Goal: Answer question/provide support

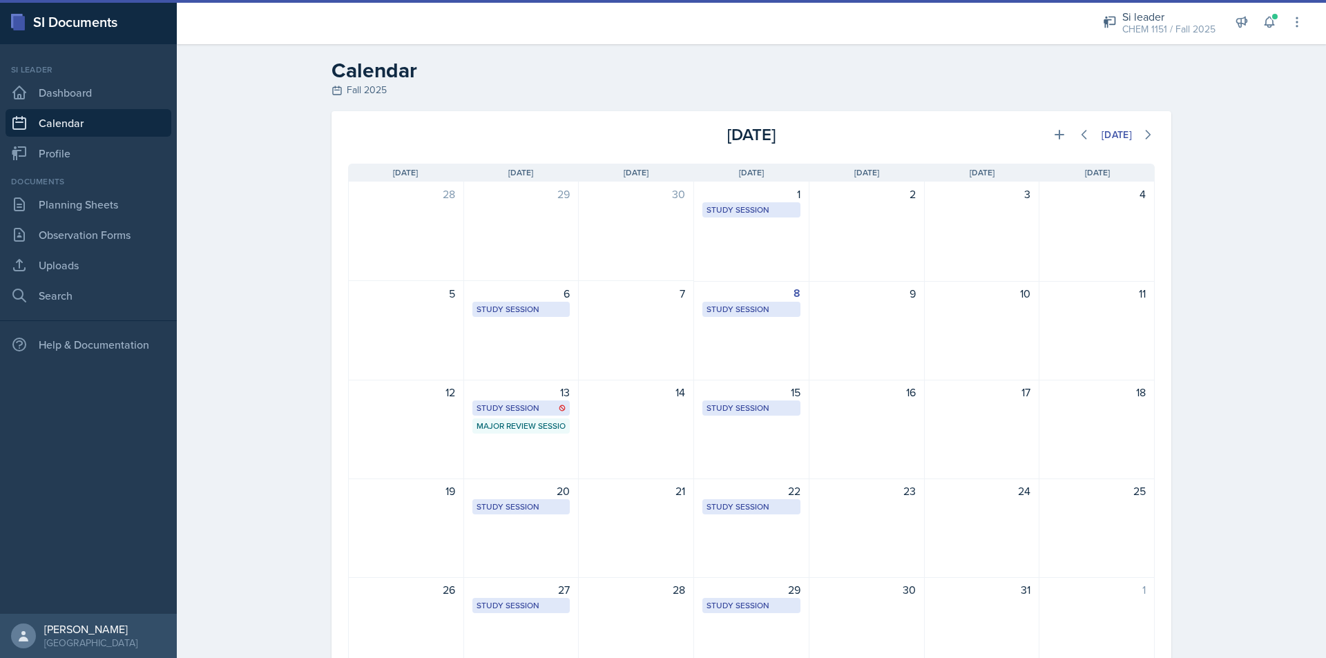
click at [1273, 35] on div "Si leader CHEM 1151 / Fall 2025 Team lead Mamma SI/LA / Fall 2025 Si leader CHE…" at bounding box center [1194, 22] width 220 height 44
click at [1270, 18] on icon at bounding box center [1269, 22] width 9 height 10
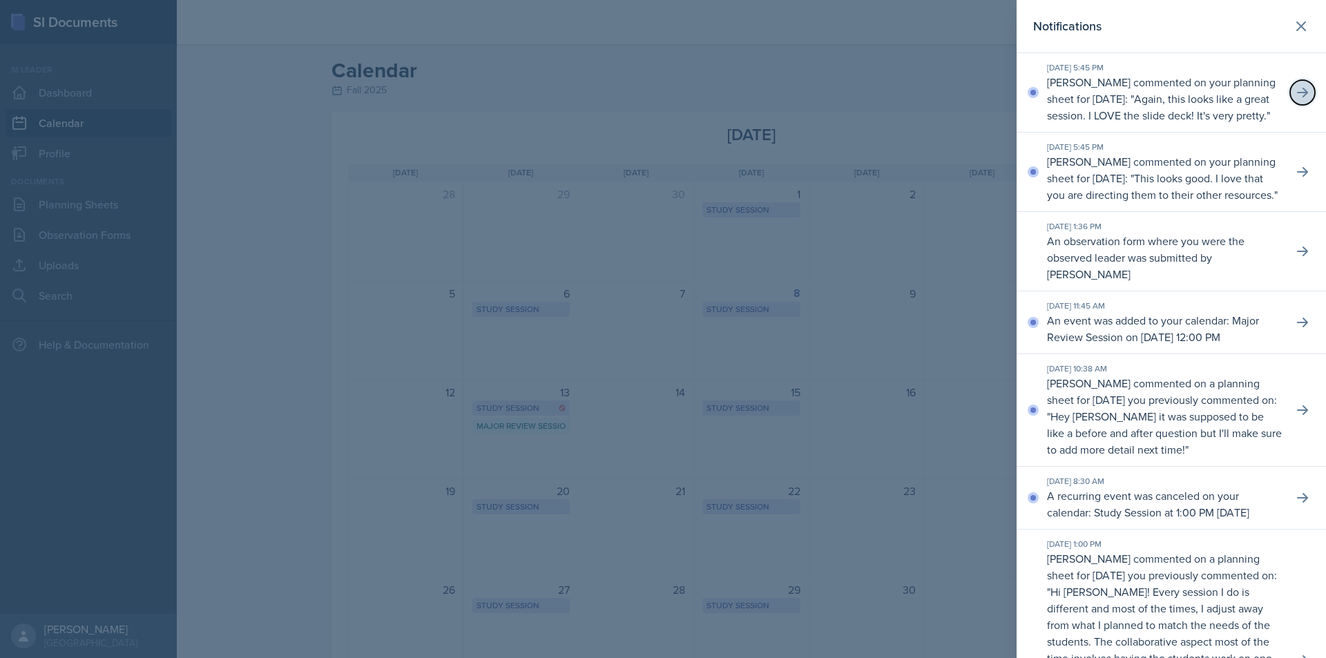
click at [1296, 99] on icon at bounding box center [1303, 93] width 14 height 14
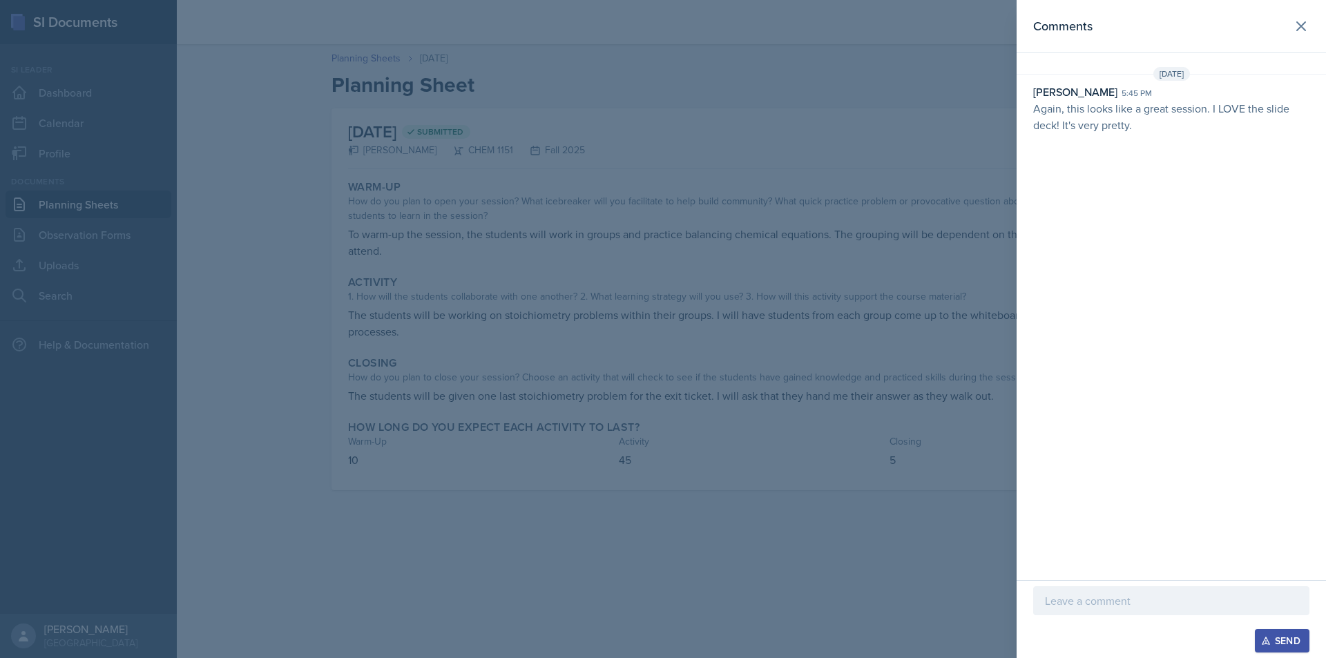
click at [1294, 41] on header "Comments" at bounding box center [1171, 26] width 309 height 53
click at [1294, 36] on button at bounding box center [1301, 26] width 28 height 28
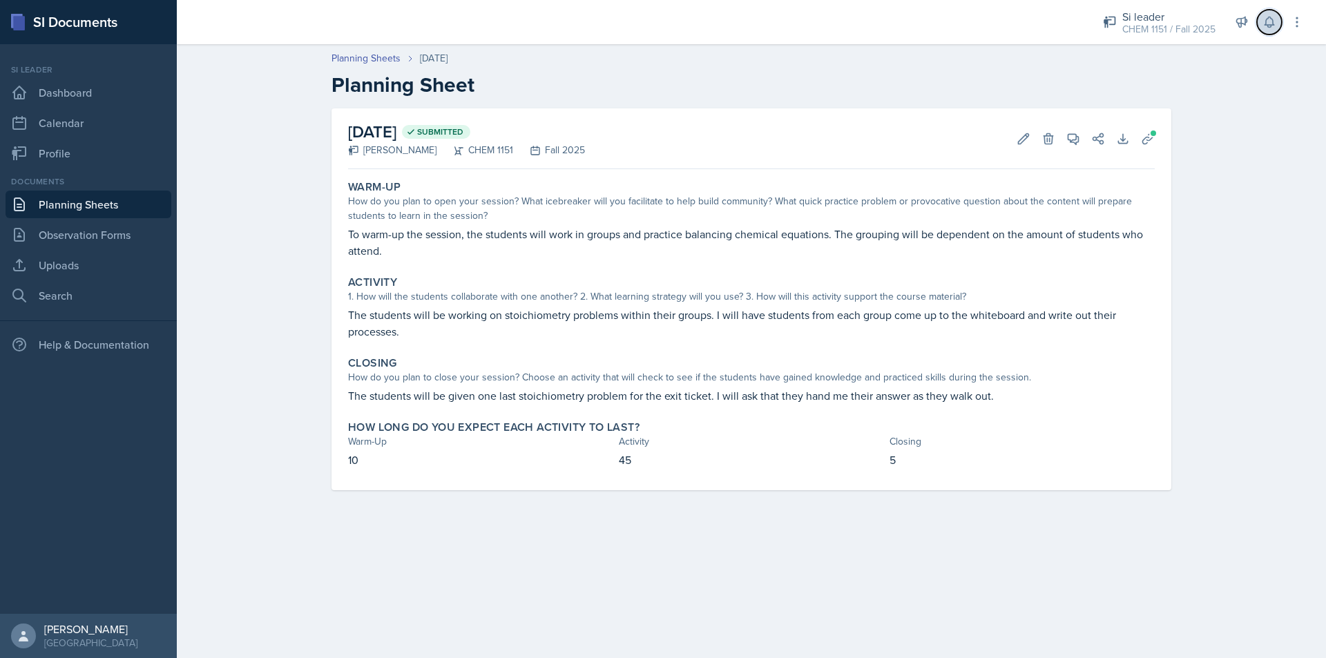
click at [1268, 34] on button at bounding box center [1269, 22] width 25 height 25
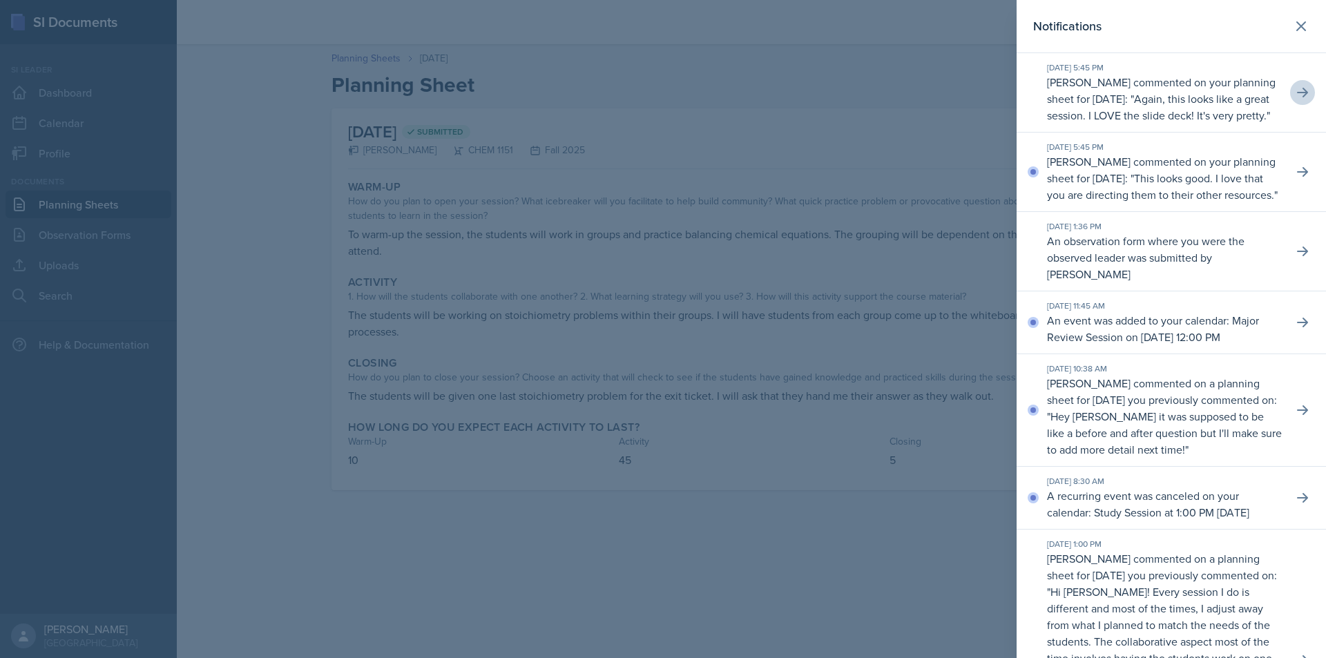
click at [834, 137] on div at bounding box center [663, 329] width 1326 height 658
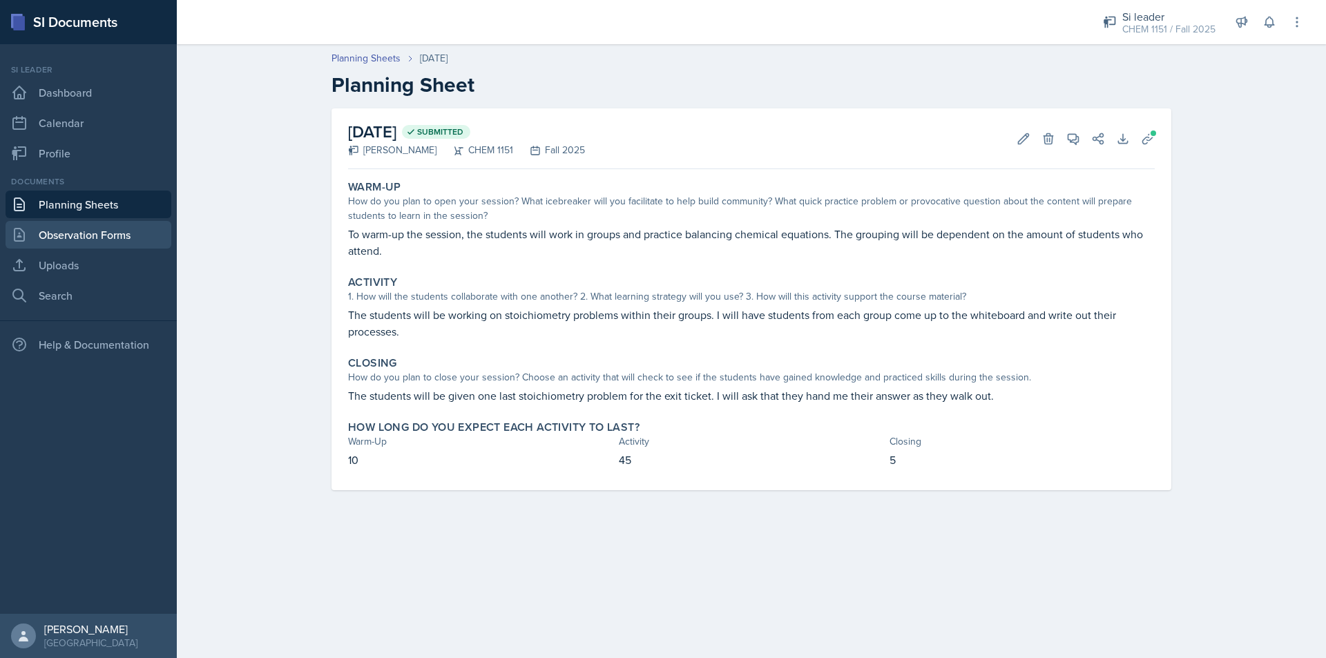
click at [126, 227] on link "Observation Forms" at bounding box center [89, 235] width 166 height 28
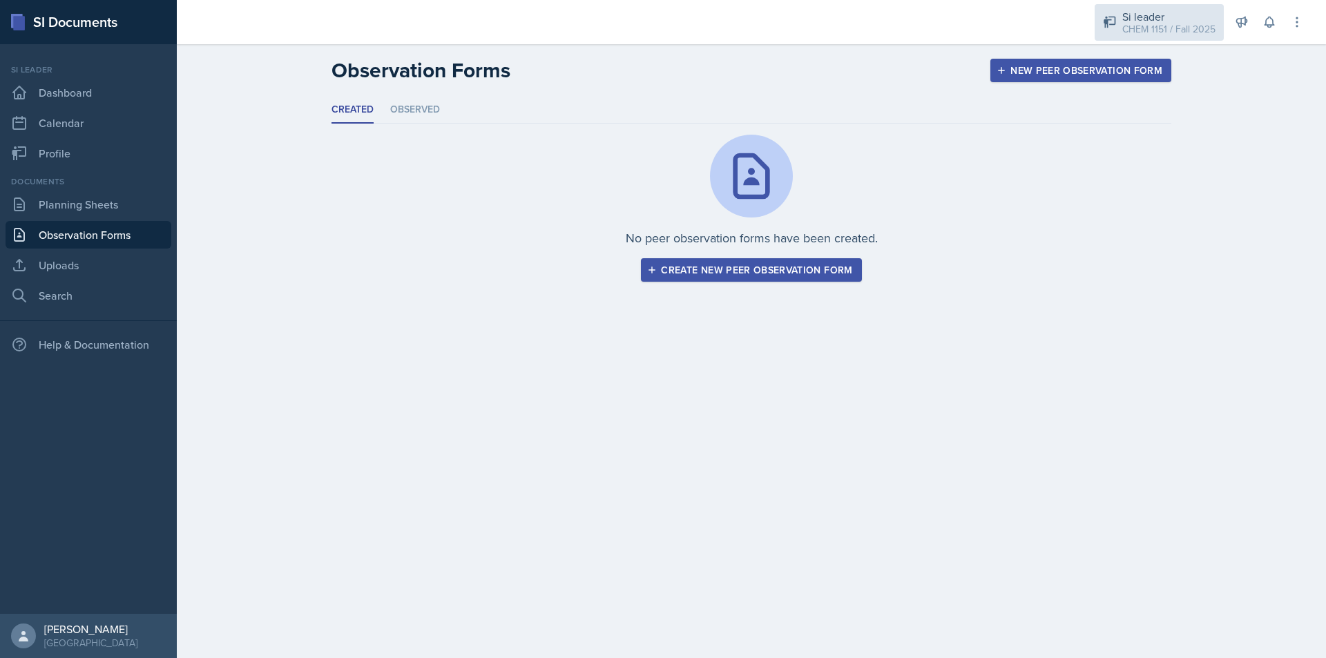
click at [1181, 28] on div "CHEM 1151 / Fall 2025" at bounding box center [1168, 29] width 93 height 15
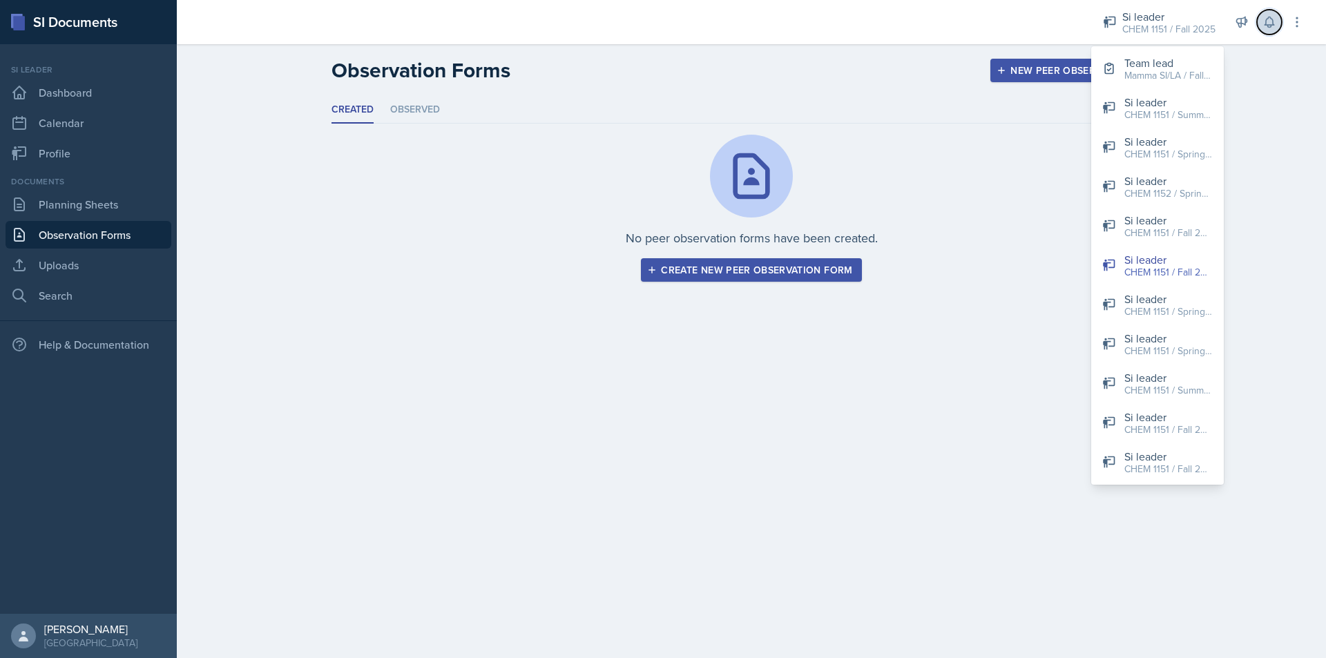
click at [1268, 31] on button at bounding box center [1269, 22] width 25 height 25
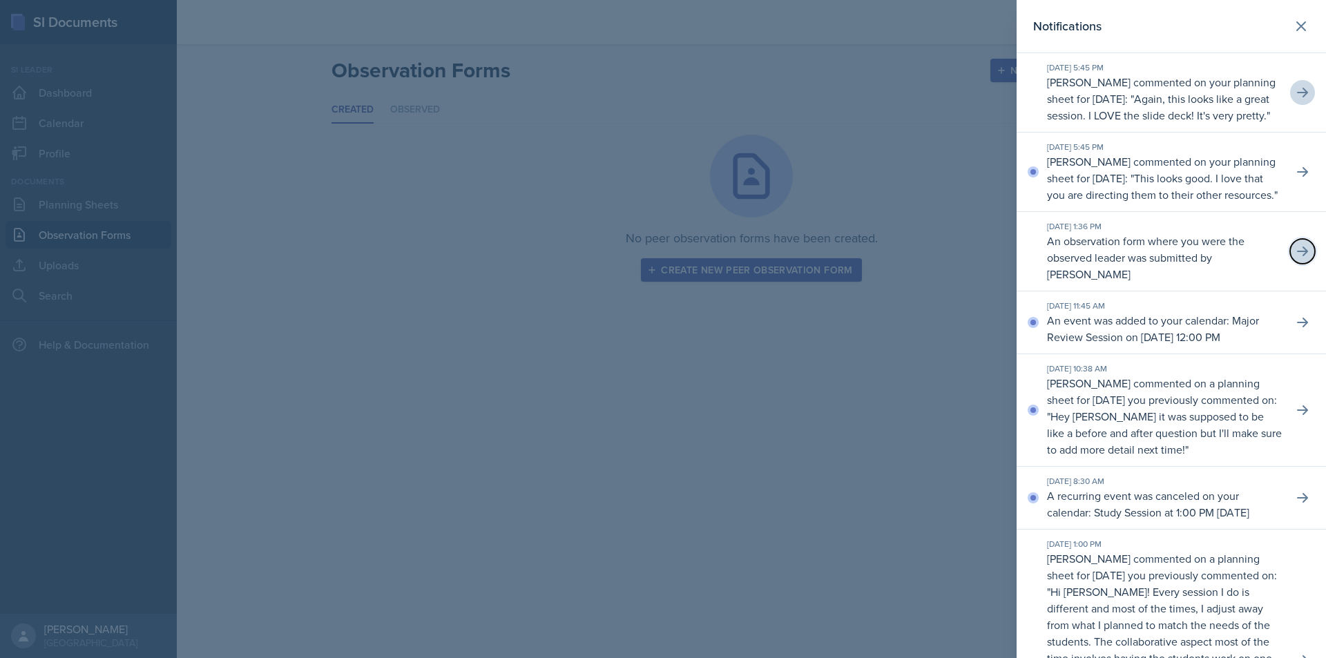
click at [1296, 258] on icon at bounding box center [1303, 252] width 14 height 14
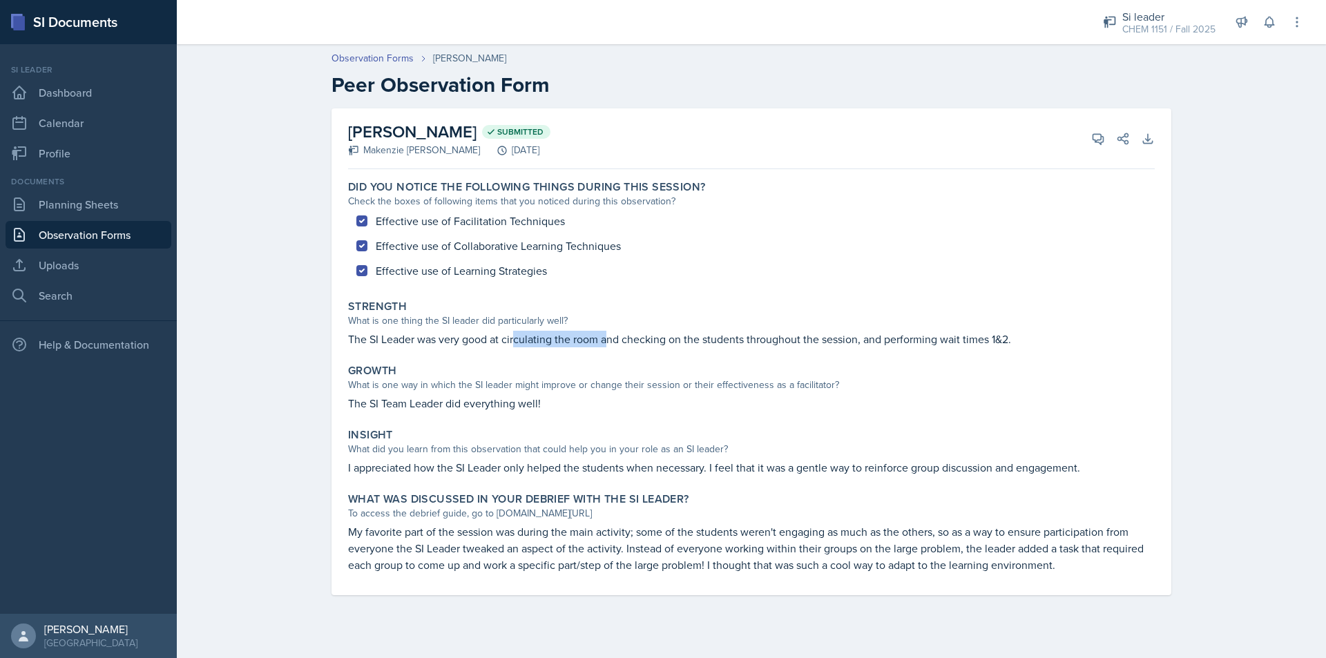
drag, startPoint x: 517, startPoint y: 343, endPoint x: 608, endPoint y: 340, distance: 90.5
click at [608, 340] on p "The SI Leader was very good at circulating the room and checking on the student…" at bounding box center [751, 339] width 807 height 17
drag, startPoint x: 608, startPoint y: 340, endPoint x: 675, endPoint y: 342, distance: 67.0
click at [675, 342] on p "The SI Leader was very good at circulating the room and checking on the student…" at bounding box center [751, 339] width 807 height 17
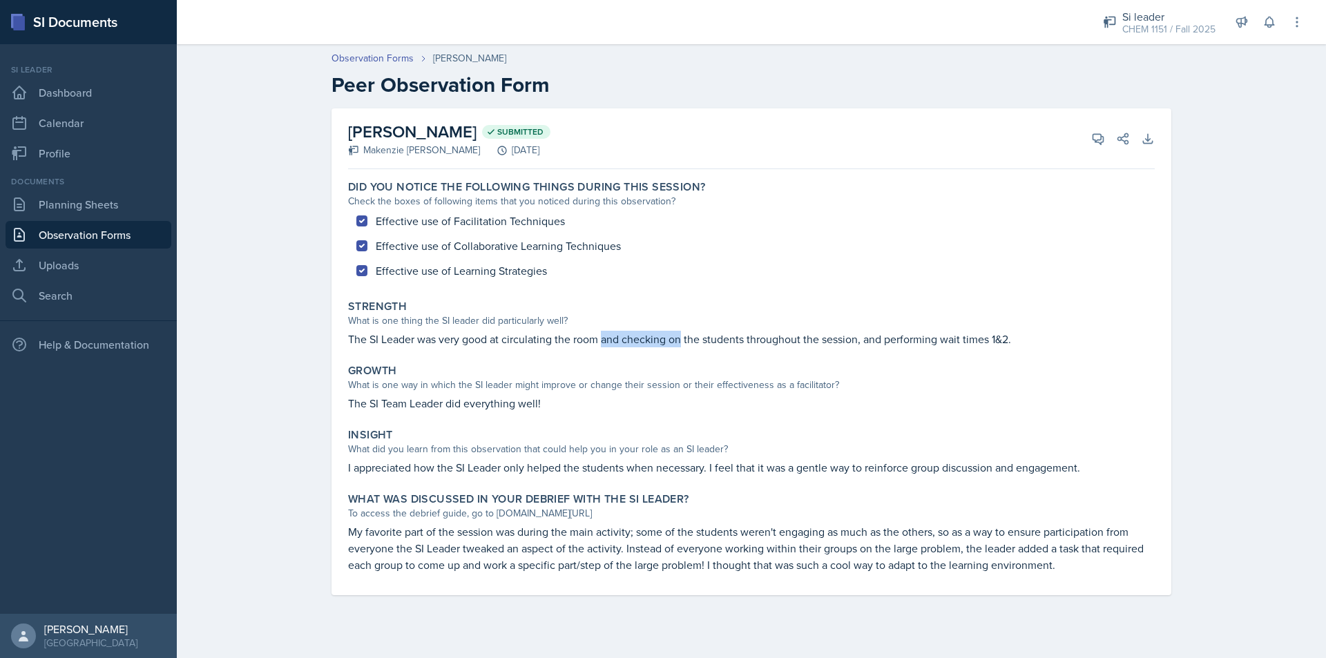
click at [675, 342] on p "The SI Leader was very good at circulating the room and checking on the student…" at bounding box center [751, 339] width 807 height 17
drag, startPoint x: 675, startPoint y: 342, endPoint x: 780, endPoint y: 343, distance: 105.0
click at [778, 343] on p "The SI Leader was very good at circulating the room and checking on the student…" at bounding box center [751, 339] width 807 height 17
click at [782, 343] on p "The SI Leader was very good at circulating the room and checking on the student…" at bounding box center [751, 339] width 807 height 17
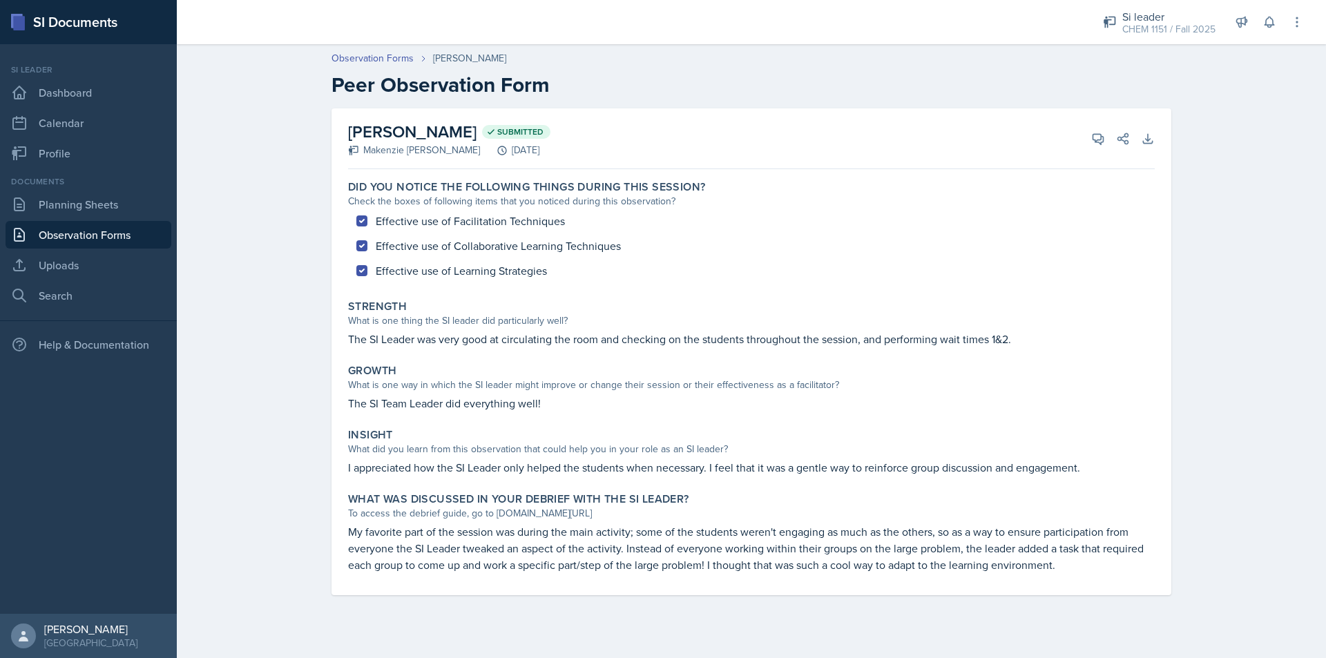
click at [370, 416] on div "Growth What is one way in which the SI leader might improve or change their ses…" at bounding box center [752, 387] width 818 height 59
drag, startPoint x: 441, startPoint y: 404, endPoint x: 498, endPoint y: 404, distance: 56.6
click at [490, 404] on p "The SI Team Leader did everything well!" at bounding box center [751, 403] width 807 height 17
click at [498, 404] on p "The SI Team Leader did everything well!" at bounding box center [751, 403] width 807 height 17
click at [519, 408] on p "The SI Team Leader did everything well!" at bounding box center [751, 403] width 807 height 17
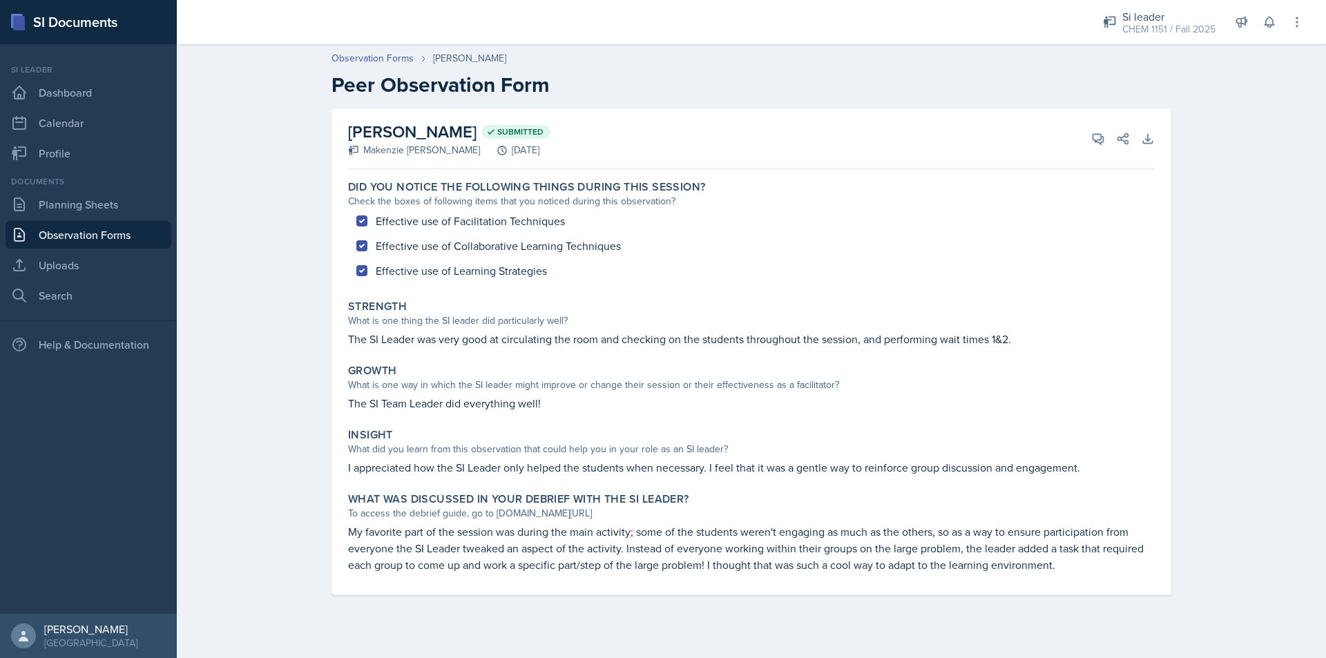
click at [529, 409] on p "The SI Team Leader did everything well!" at bounding box center [751, 403] width 807 height 17
click at [531, 412] on div "Growth What is one way in which the SI leader might improve or change their ses…" at bounding box center [752, 387] width 818 height 59
drag, startPoint x: 494, startPoint y: 400, endPoint x: 538, endPoint y: 402, distance: 44.3
click at [499, 400] on p "The SI Team Leader did everything well!" at bounding box center [751, 403] width 807 height 17
drag, startPoint x: 508, startPoint y: 400, endPoint x: 555, endPoint y: 405, distance: 47.2
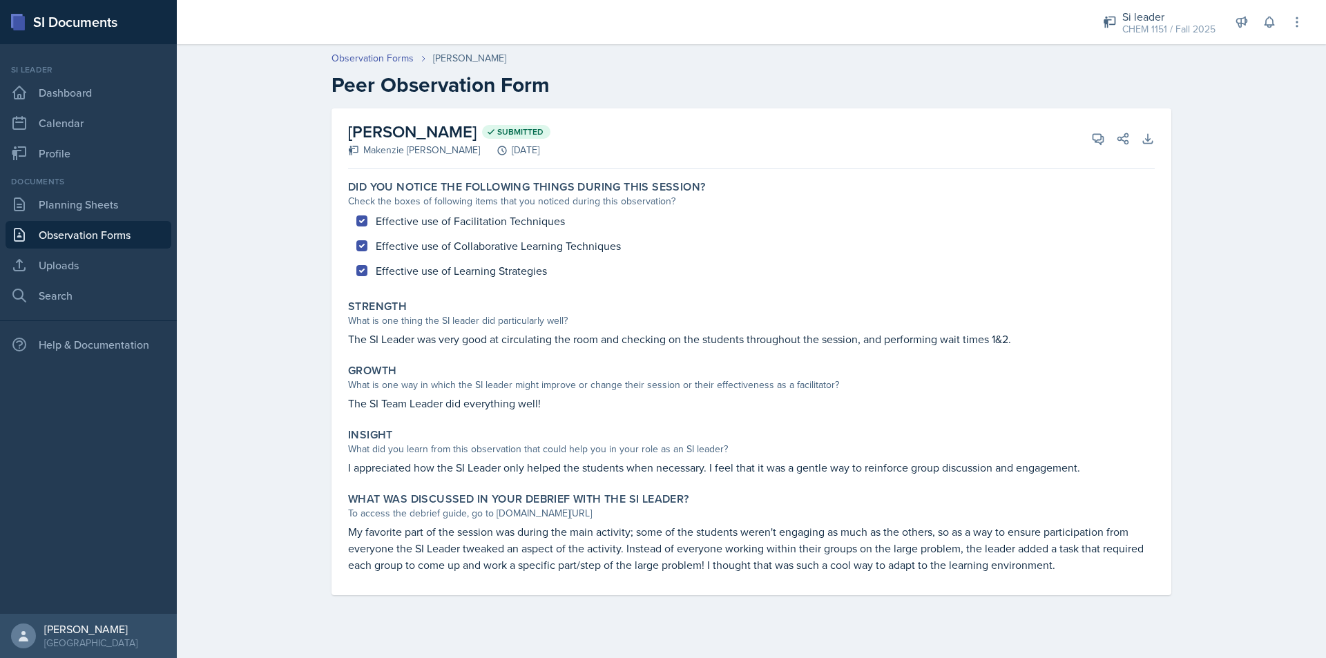
click at [530, 403] on p "The SI Team Leader did everything well!" at bounding box center [751, 403] width 807 height 17
click at [556, 405] on p "The SI Team Leader did everything well!" at bounding box center [751, 403] width 807 height 17
drag, startPoint x: 522, startPoint y: 405, endPoint x: 551, endPoint y: 407, distance: 29.1
click at [543, 406] on p "The SI Team Leader did everything well!" at bounding box center [751, 403] width 807 height 17
click at [551, 407] on p "The SI Team Leader did everything well!" at bounding box center [751, 403] width 807 height 17
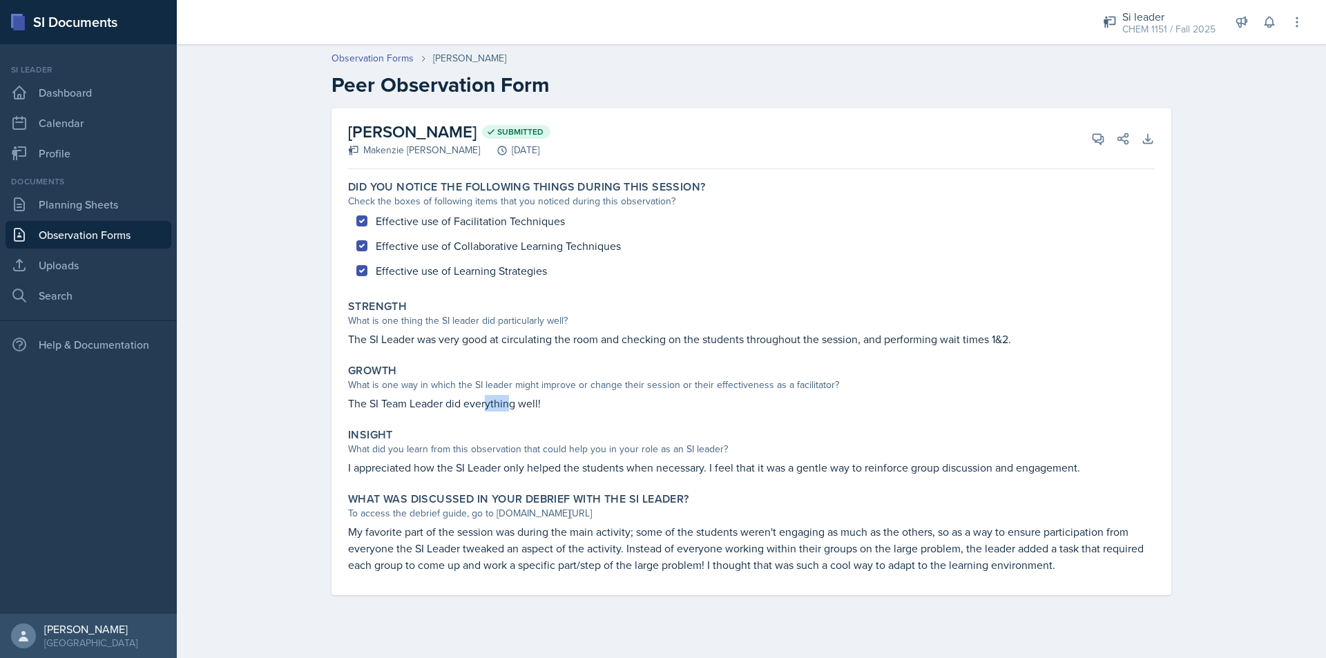
click at [518, 404] on p "The SI Team Leader did everything well!" at bounding box center [751, 403] width 807 height 17
click at [526, 405] on p "The SI Team Leader did everything well!" at bounding box center [751, 403] width 807 height 17
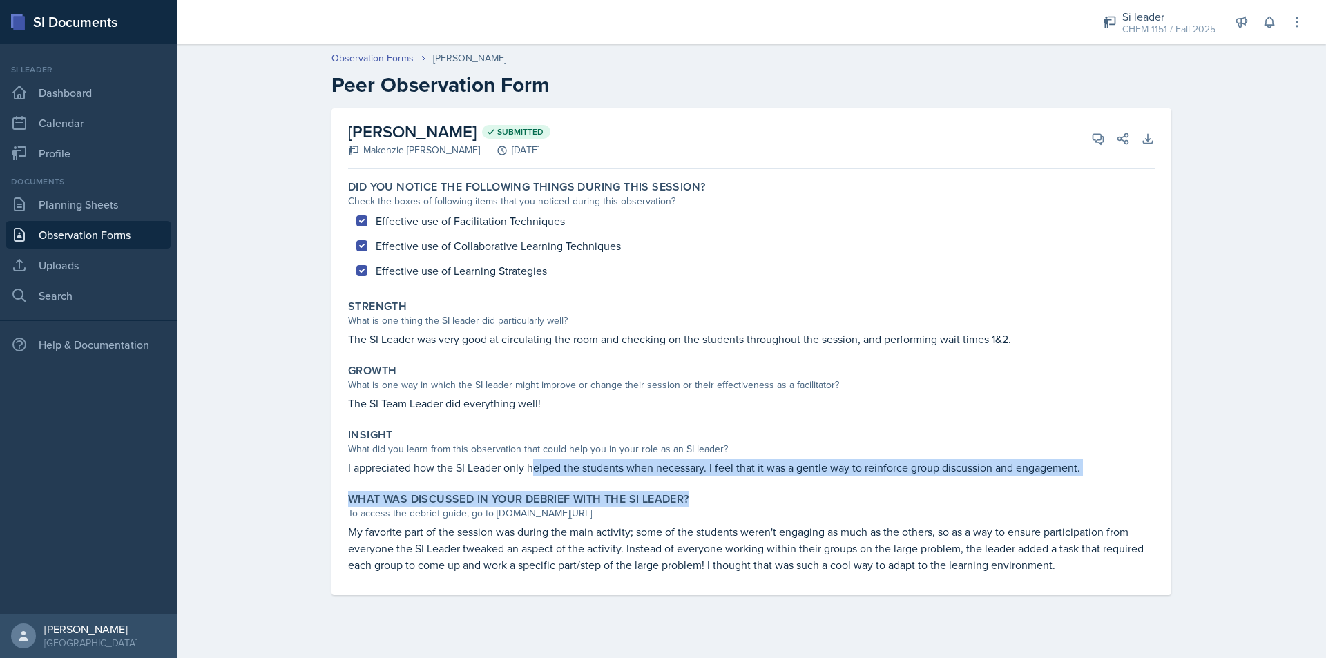
drag, startPoint x: 559, startPoint y: 472, endPoint x: 732, endPoint y: 484, distance: 173.1
click at [721, 484] on div "Did you notice the following things during this session? Check the boxes of fol…" at bounding box center [751, 385] width 807 height 421
click at [711, 466] on p "I appreciated how the SI Leader only helped the students when necessary. I feel…" at bounding box center [751, 467] width 807 height 17
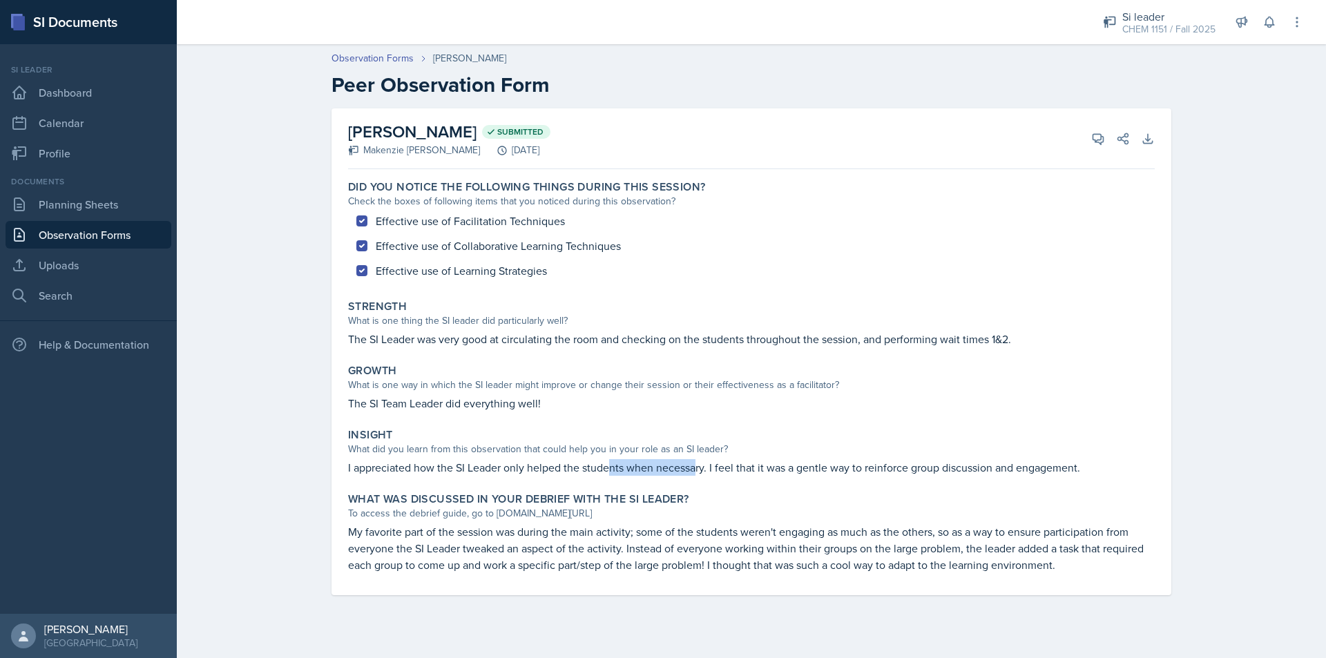
drag, startPoint x: 720, startPoint y: 475, endPoint x: 732, endPoint y: 476, distance: 11.8
click at [727, 476] on div "Insight What did you learn from this observation that could help you in your ro…" at bounding box center [752, 452] width 818 height 59
click at [732, 476] on div "Insight What did you learn from this observation that could help you in your ro…" at bounding box center [752, 452] width 818 height 59
drag, startPoint x: 685, startPoint y: 471, endPoint x: 746, endPoint y: 477, distance: 61.0
click at [745, 477] on div "Insight What did you learn from this observation that could help you in your ro…" at bounding box center [752, 452] width 818 height 59
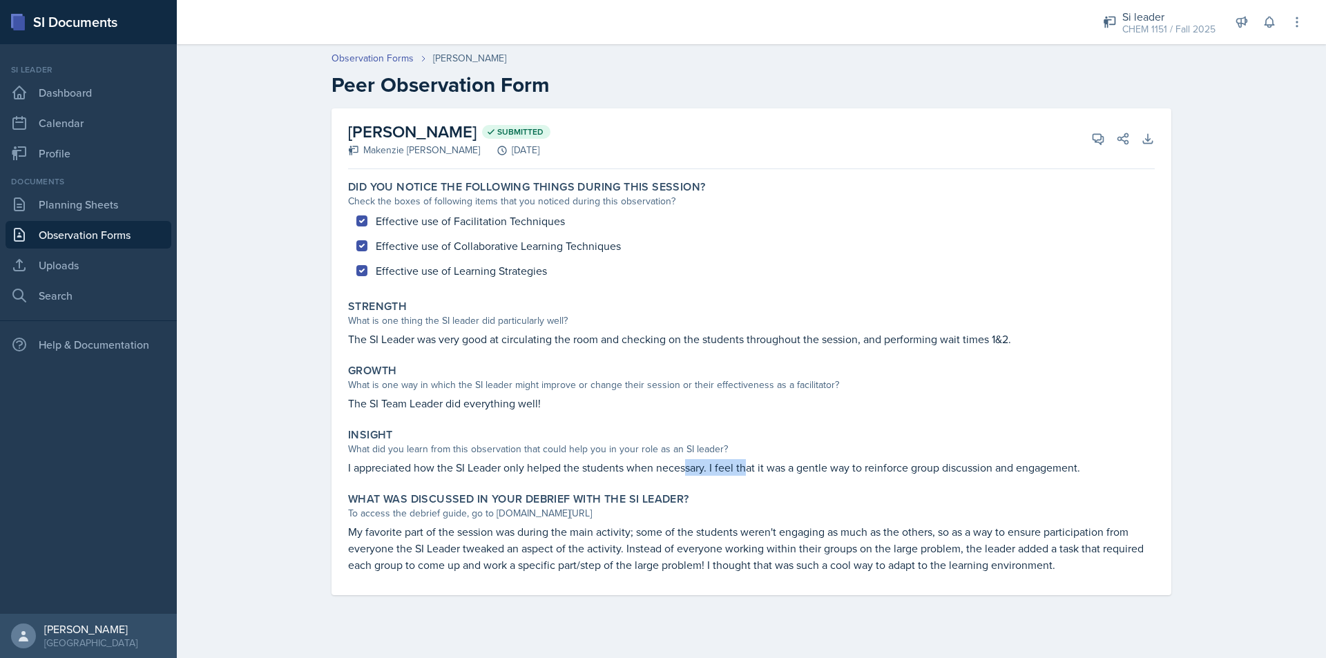
click at [747, 477] on div "Insight What did you learn from this observation that could help you in your ro…" at bounding box center [752, 452] width 818 height 59
drag, startPoint x: 749, startPoint y: 475, endPoint x: 794, endPoint y: 473, distance: 44.9
click at [778, 473] on p "I appreciated how the SI Leader only helped the students when necessary. I feel…" at bounding box center [751, 467] width 807 height 17
click at [798, 473] on p "I appreciated how the SI Leader only helped the students when necessary. I feel…" at bounding box center [751, 467] width 807 height 17
drag, startPoint x: 868, startPoint y: 472, endPoint x: 878, endPoint y: 472, distance: 9.7
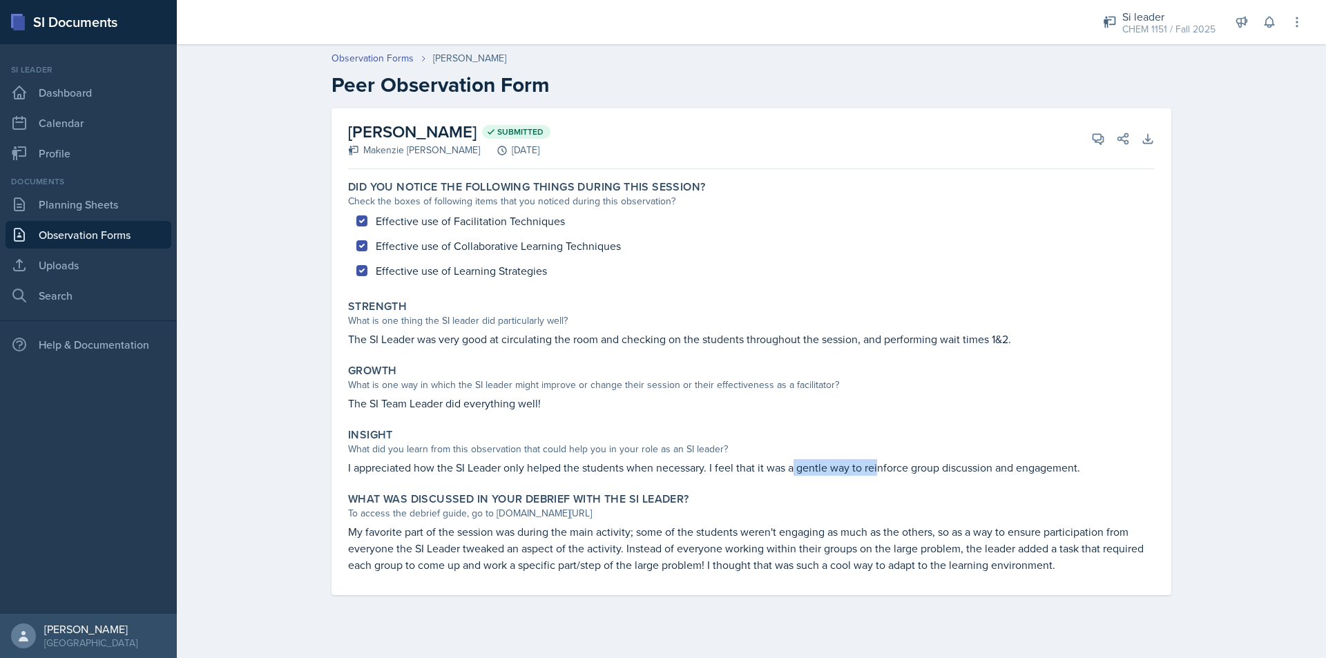
click at [878, 472] on p "I appreciated how the SI Leader only helped the students when necessary. I feel…" at bounding box center [751, 467] width 807 height 17
drag, startPoint x: 527, startPoint y: 530, endPoint x: 565, endPoint y: 530, distance: 38.0
click at [557, 530] on p "My favorite part of the session was during the main activity; some of the stude…" at bounding box center [751, 549] width 807 height 50
click at [569, 530] on p "My favorite part of the session was during the main activity; some of the stude…" at bounding box center [751, 549] width 807 height 50
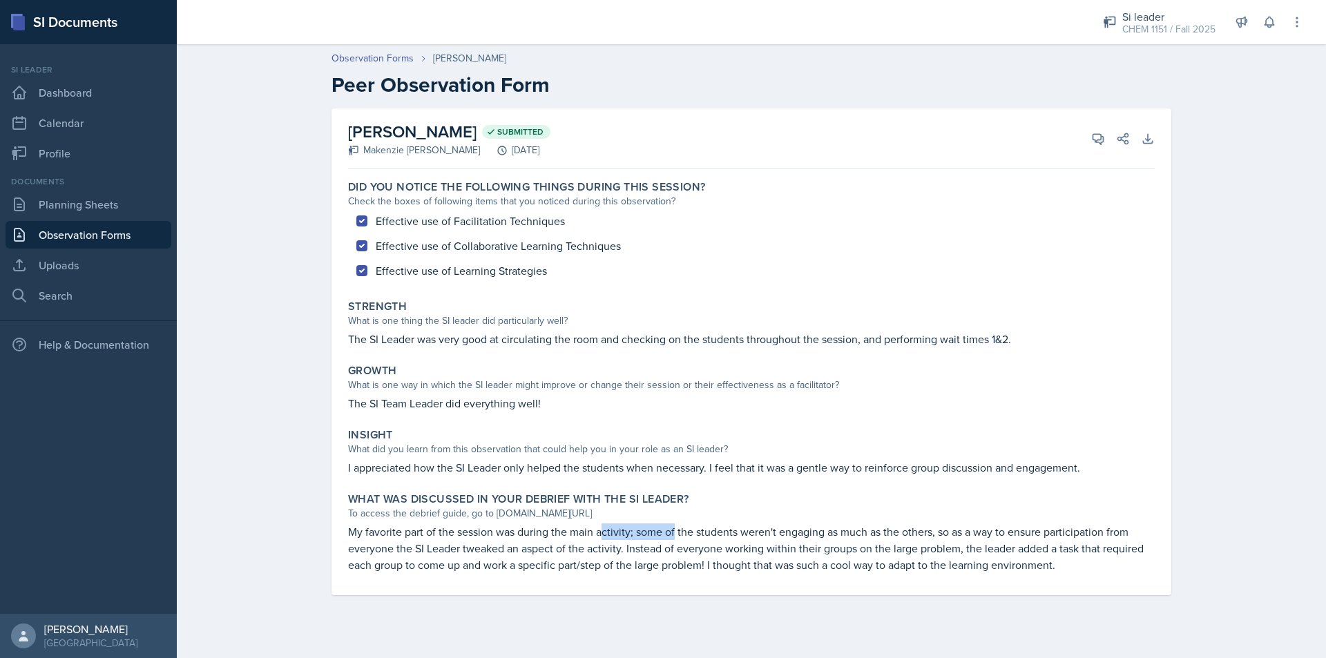
drag, startPoint x: 622, startPoint y: 530, endPoint x: 678, endPoint y: 530, distance: 55.3
click at [676, 530] on p "My favorite part of the session was during the main activity; some of the stude…" at bounding box center [751, 549] width 807 height 50
click at [678, 530] on p "My favorite part of the session was during the main activity; some of the stude…" at bounding box center [751, 549] width 807 height 50
drag, startPoint x: 757, startPoint y: 533, endPoint x: 808, endPoint y: 533, distance: 51.1
click at [803, 533] on p "My favorite part of the session was during the main activity; some of the stude…" at bounding box center [751, 549] width 807 height 50
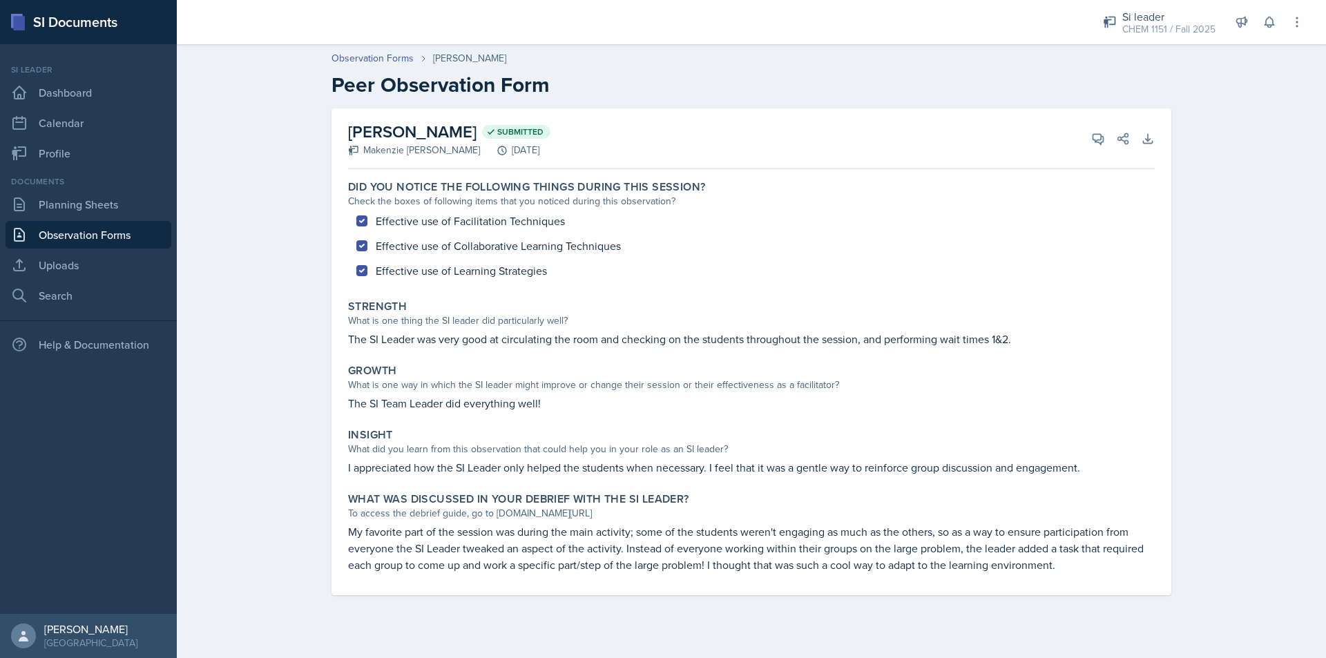
click at [808, 533] on p "My favorite part of the session was during the main activity; some of the stude…" at bounding box center [751, 549] width 807 height 50
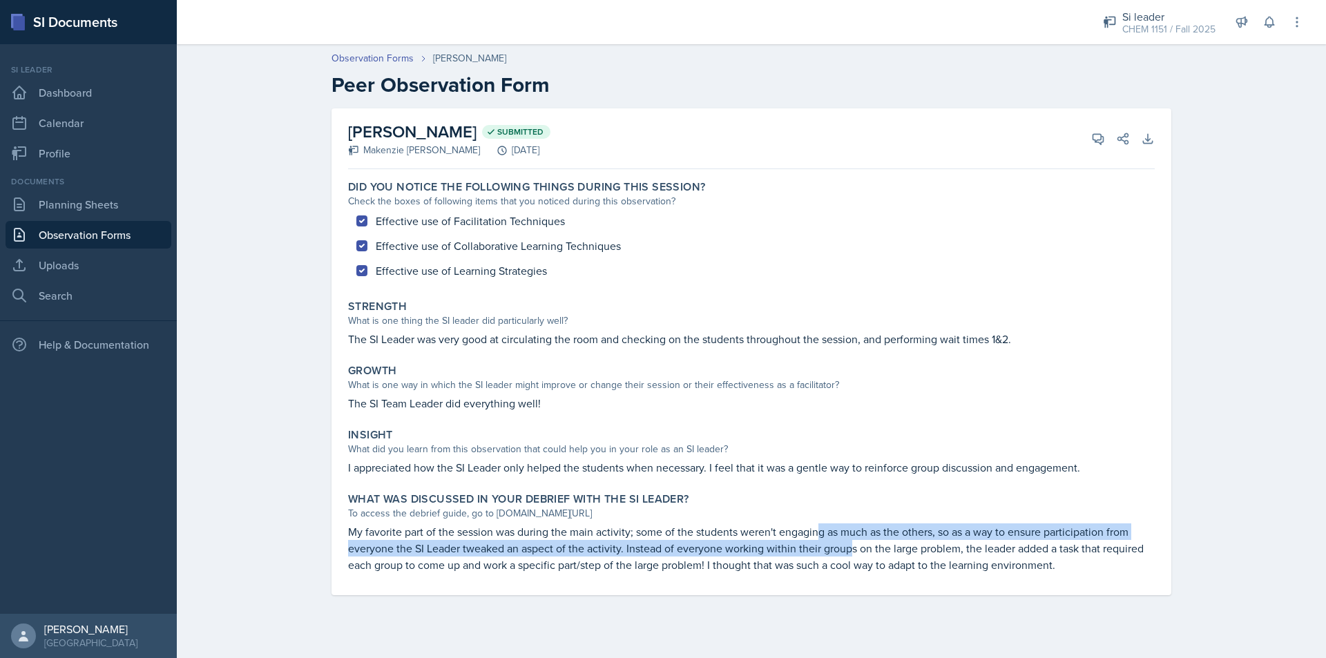
drag, startPoint x: 817, startPoint y: 536, endPoint x: 850, endPoint y: 542, distance: 32.9
click at [850, 542] on p "My favorite part of the session was during the main activity; some of the stude…" at bounding box center [751, 549] width 807 height 50
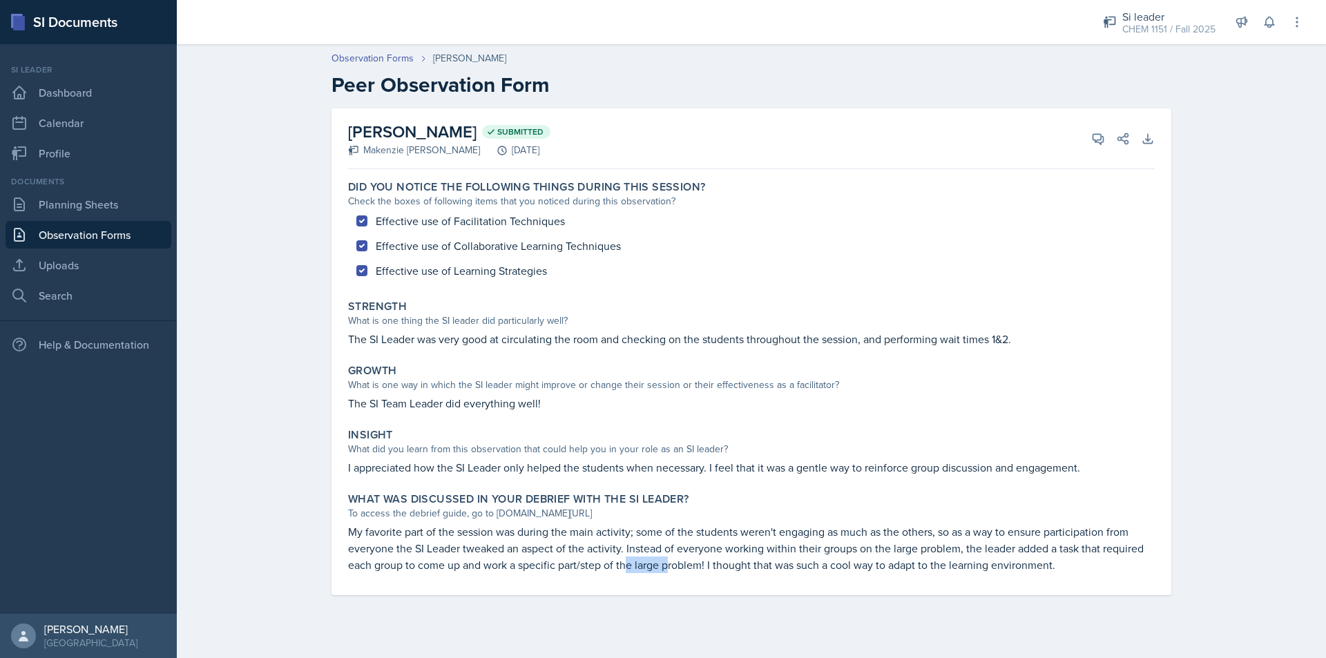
drag, startPoint x: 626, startPoint y: 561, endPoint x: 667, endPoint y: 562, distance: 40.8
click at [667, 562] on p "My favorite part of the session was during the main activity; some of the stude…" at bounding box center [751, 549] width 807 height 50
click at [668, 562] on p "My favorite part of the session was during the main activity; some of the stude…" at bounding box center [751, 549] width 807 height 50
drag, startPoint x: 633, startPoint y: 542, endPoint x: 682, endPoint y: 544, distance: 49.8
click at [682, 544] on p "My favorite part of the session was during the main activity; some of the stude…" at bounding box center [751, 549] width 807 height 50
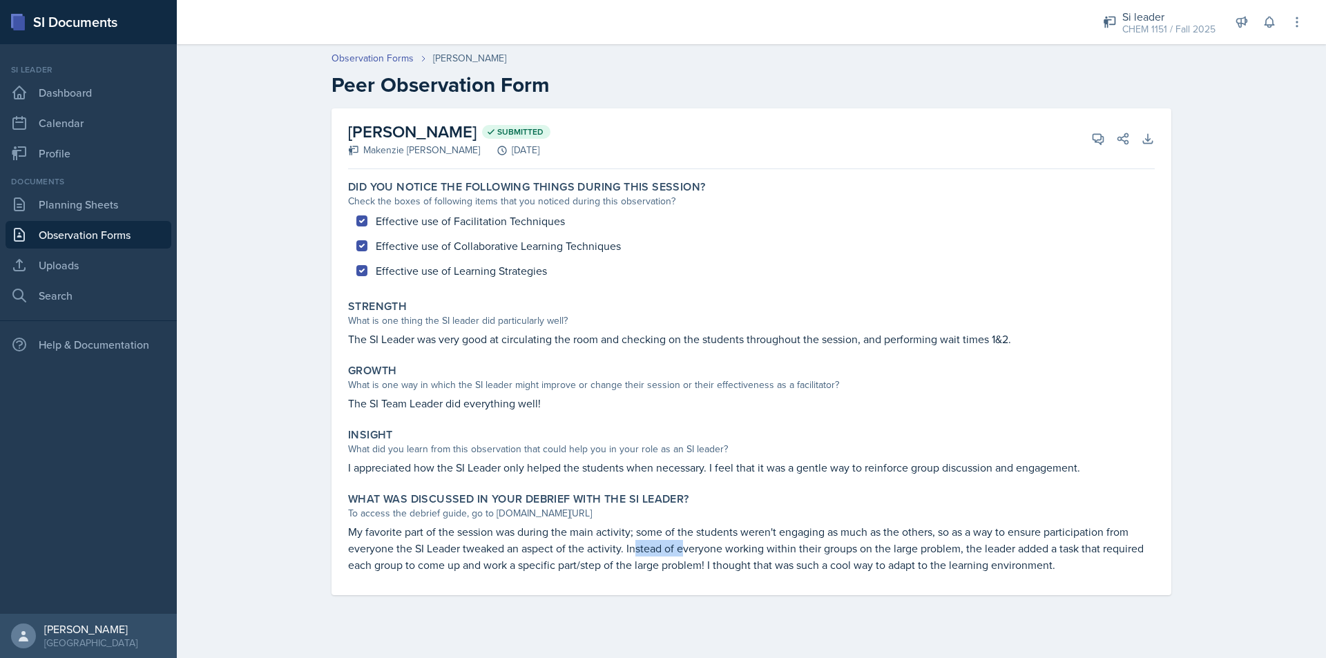
click at [682, 544] on p "My favorite part of the session was during the main activity; some of the stude…" at bounding box center [751, 549] width 807 height 50
drag, startPoint x: 705, startPoint y: 548, endPoint x: 769, endPoint y: 551, distance: 64.3
click at [766, 551] on p "My favorite part of the session was during the main activity; some of the stude…" at bounding box center [751, 549] width 807 height 50
click at [769, 551] on p "My favorite part of the session was during the main activity; some of the stude…" at bounding box center [751, 549] width 807 height 50
drag, startPoint x: 746, startPoint y: 548, endPoint x: 776, endPoint y: 554, distance: 30.2
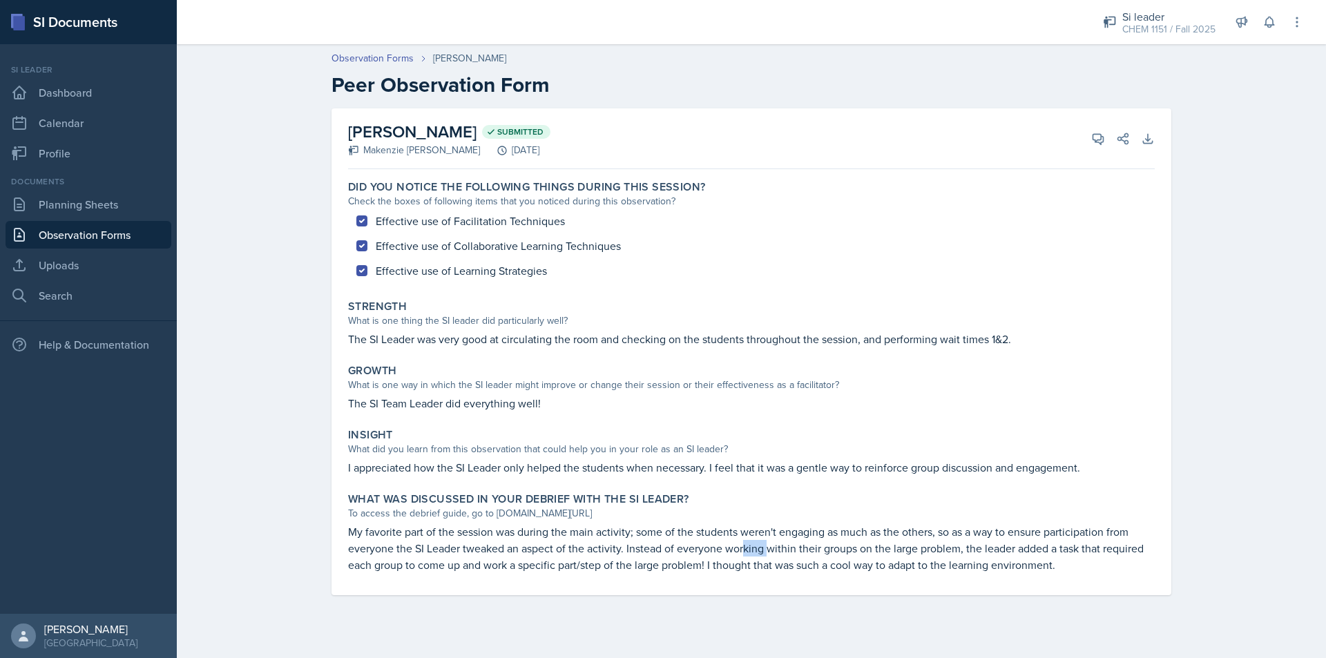
click at [771, 553] on p "My favorite part of the session was during the main activity; some of the stude…" at bounding box center [751, 549] width 807 height 50
click at [776, 554] on p "My favorite part of the session was during the main activity; some of the stude…" at bounding box center [751, 549] width 807 height 50
drag, startPoint x: 775, startPoint y: 554, endPoint x: 818, endPoint y: 556, distance: 42.9
click at [818, 556] on p "My favorite part of the session was during the main activity; some of the stude…" at bounding box center [751, 549] width 807 height 50
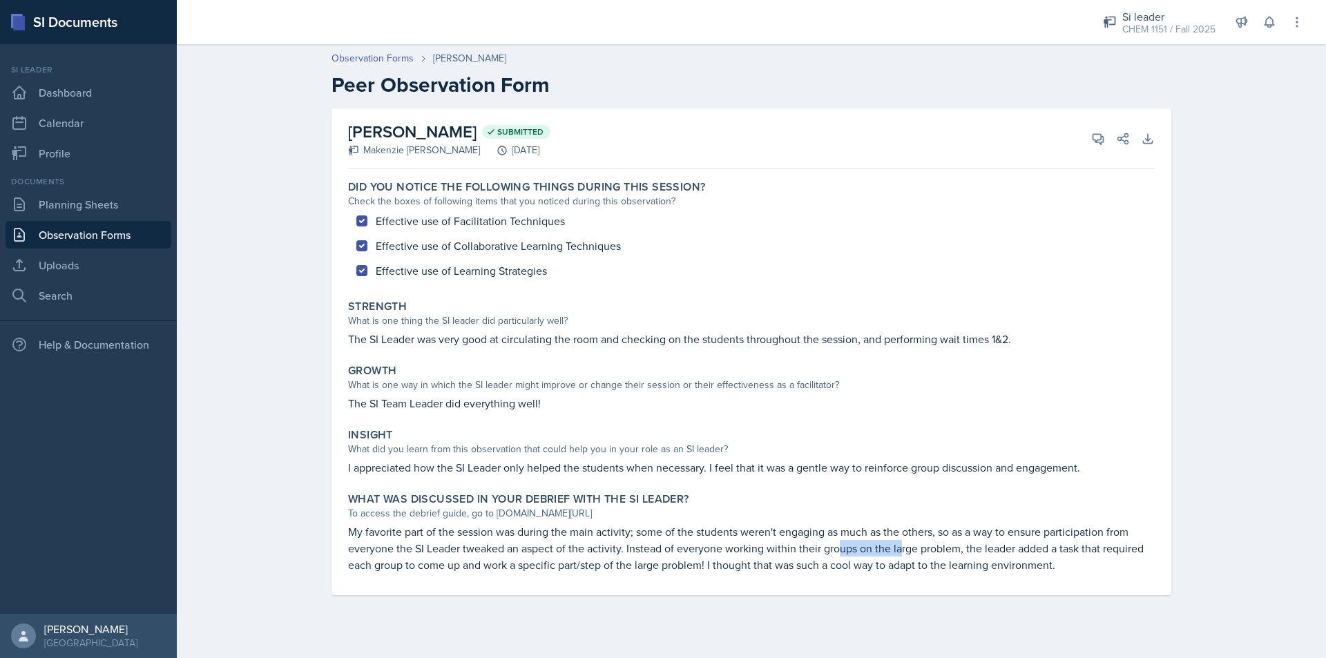
drag, startPoint x: 855, startPoint y: 556, endPoint x: 909, endPoint y: 556, distance: 53.9
click at [909, 556] on p "My favorite part of the session was during the main activity; some of the stude…" at bounding box center [751, 549] width 807 height 50
drag, startPoint x: 929, startPoint y: 556, endPoint x: 955, endPoint y: 556, distance: 25.6
click at [955, 556] on p "My favorite part of the session was during the main activity; some of the stude…" at bounding box center [751, 549] width 807 height 50
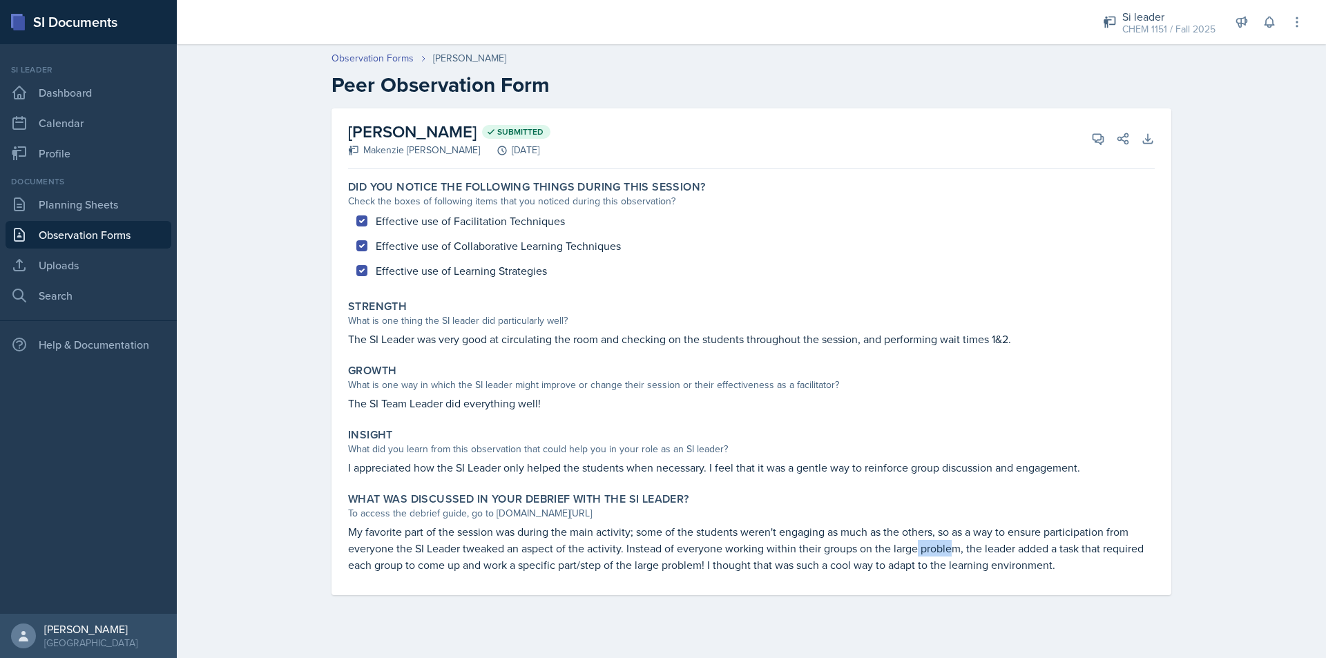
click at [955, 556] on p "My favorite part of the session was during the main activity; some of the stude…" at bounding box center [751, 549] width 807 height 50
drag, startPoint x: 941, startPoint y: 545, endPoint x: 987, endPoint y: 546, distance: 46.3
click at [987, 546] on p "My favorite part of the session was during the main activity; some of the stude…" at bounding box center [751, 549] width 807 height 50
drag, startPoint x: 1011, startPoint y: 551, endPoint x: 1023, endPoint y: 553, distance: 12.6
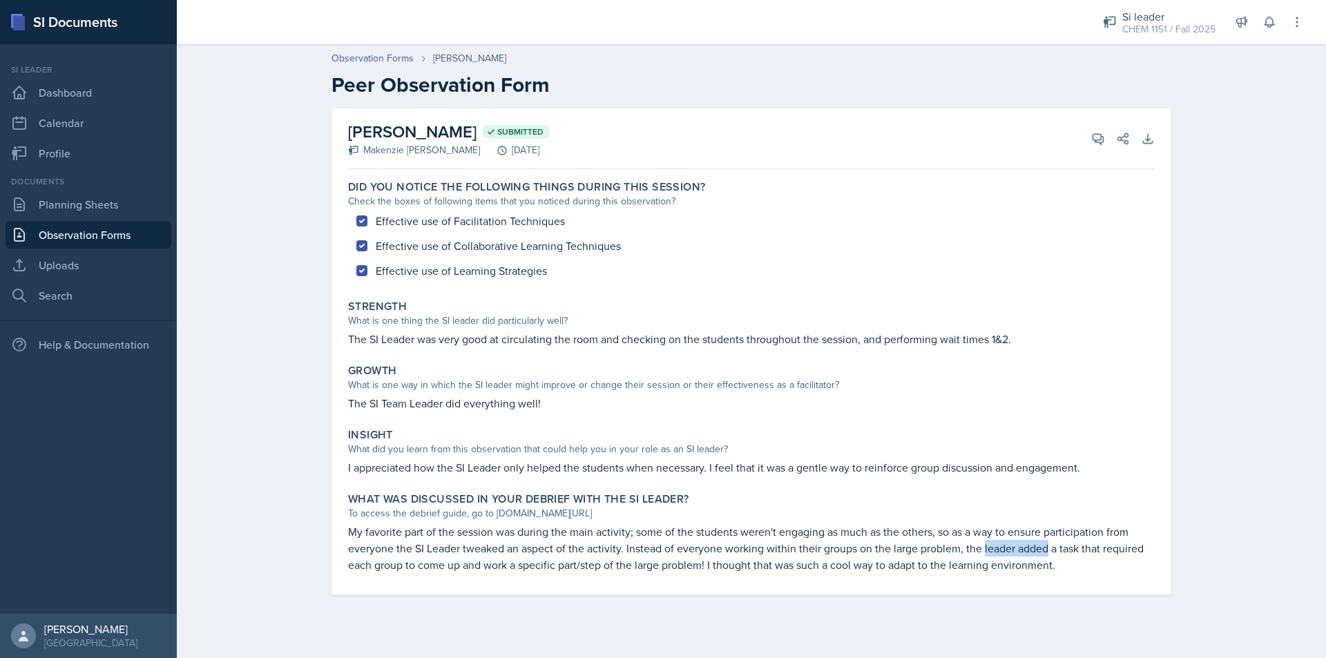
click at [1023, 553] on p "My favorite part of the session was during the main activity; some of the stude…" at bounding box center [751, 549] width 807 height 50
drag, startPoint x: 471, startPoint y: 565, endPoint x: 593, endPoint y: 571, distance: 121.7
click at [593, 571] on p "My favorite part of the session was during the main activity; some of the stude…" at bounding box center [751, 549] width 807 height 50
click at [626, 571] on p "My favorite part of the session was during the main activity; some of the stude…" at bounding box center [751, 549] width 807 height 50
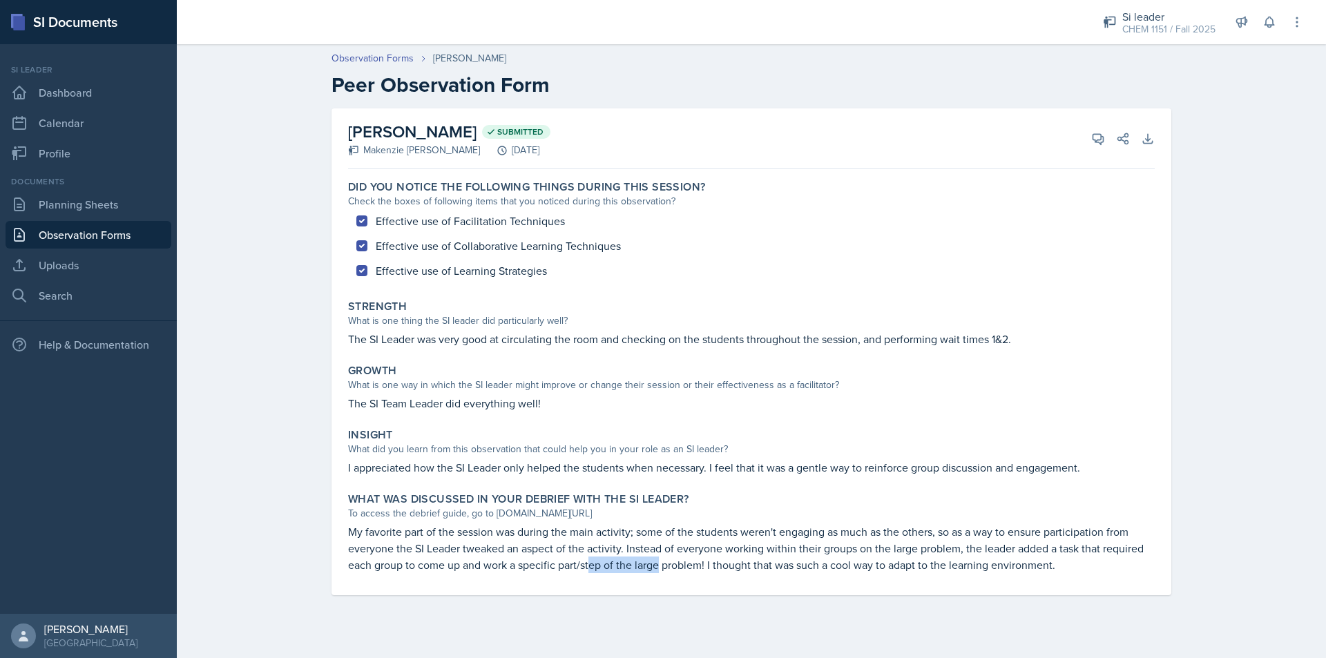
drag, startPoint x: 591, startPoint y: 559, endPoint x: 694, endPoint y: 563, distance: 103.0
click at [689, 563] on p "My favorite part of the session was during the main activity; some of the stude…" at bounding box center [751, 549] width 807 height 50
click at [707, 563] on p "My favorite part of the session was during the main activity; some of the stude…" at bounding box center [751, 549] width 807 height 50
drag, startPoint x: 705, startPoint y: 562, endPoint x: 762, endPoint y: 568, distance: 57.1
click at [762, 568] on p "My favorite part of the session was during the main activity; some of the stude…" at bounding box center [751, 549] width 807 height 50
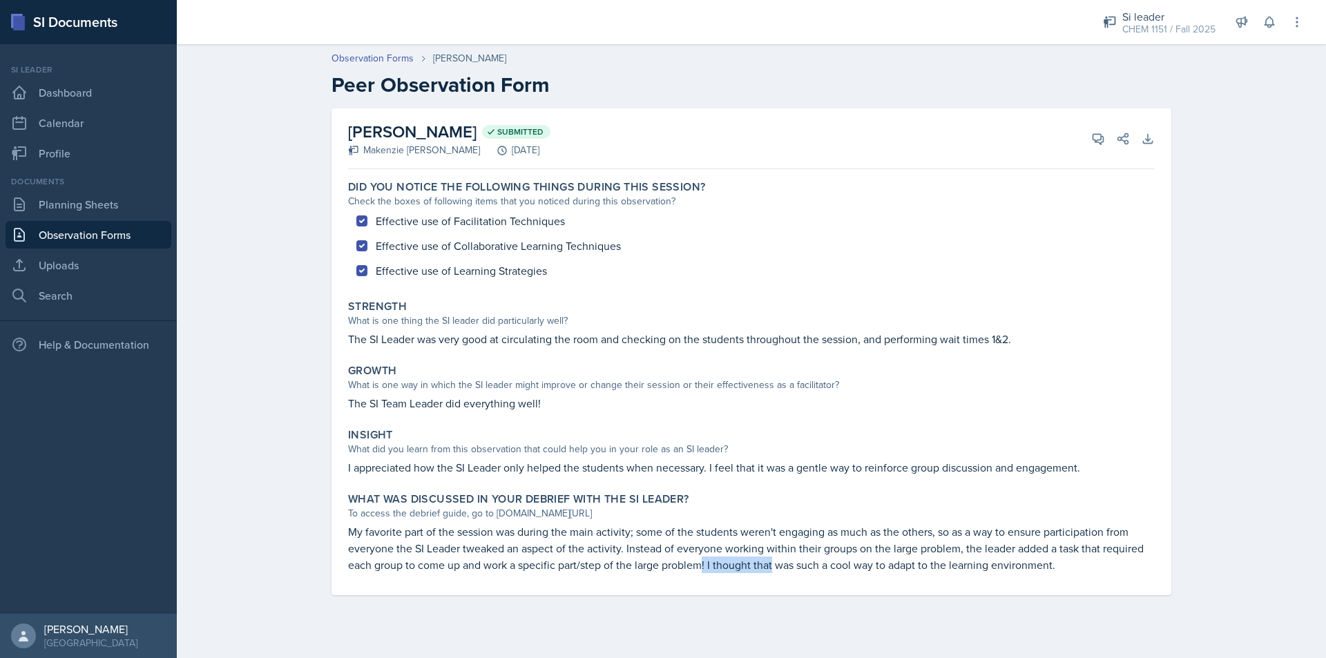
click at [762, 568] on p "My favorite part of the session was during the main activity; some of the stude…" at bounding box center [751, 549] width 807 height 50
drag, startPoint x: 794, startPoint y: 574, endPoint x: 818, endPoint y: 575, distance: 23.5
click at [818, 575] on div "What was discussed in your debrief with the SI Leader? To access the debrief gu…" at bounding box center [752, 533] width 818 height 92
click at [1088, 142] on button "View Comments" at bounding box center [1098, 138] width 25 height 25
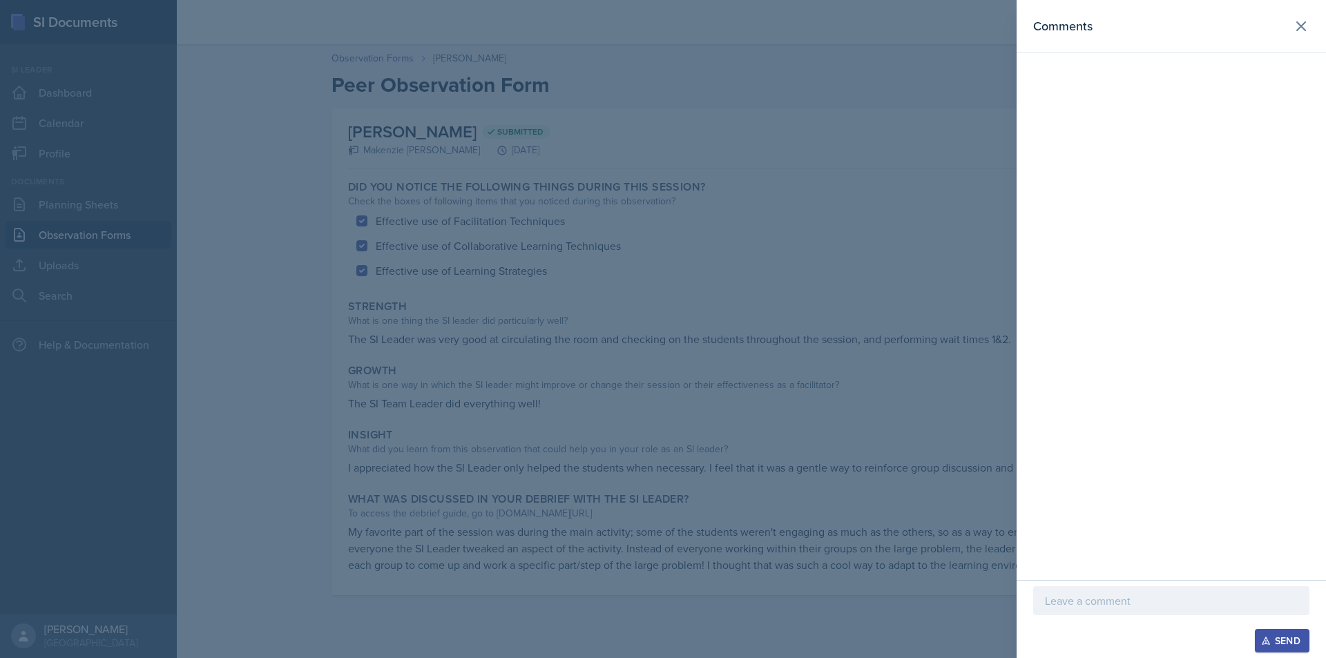
click at [1144, 617] on div at bounding box center [1171, 622] width 276 height 14
click at [1143, 617] on div at bounding box center [1171, 622] width 276 height 14
click at [1108, 611] on div at bounding box center [1171, 600] width 276 height 29
drag, startPoint x: 1120, startPoint y: 601, endPoint x: 1066, endPoint y: 599, distance: 53.9
click at [1066, 599] on p "Hey [PERSON_NAME], thanks for your feedback <3" at bounding box center [1171, 601] width 253 height 17
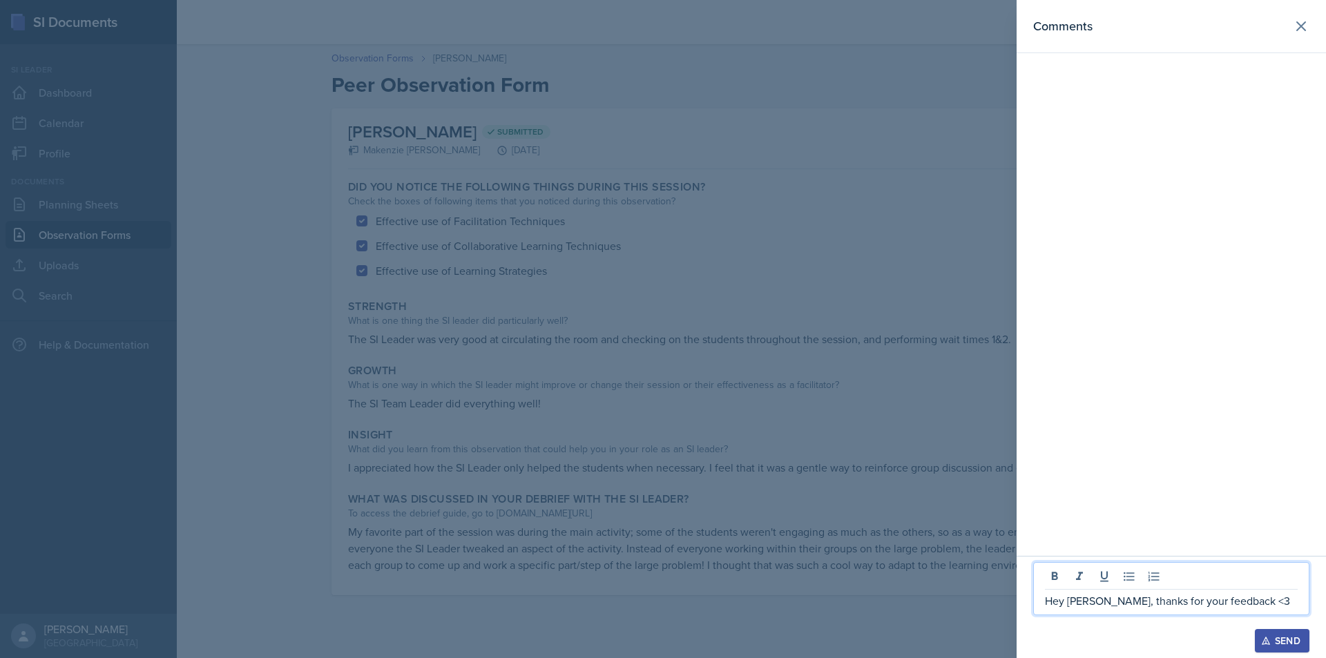
click at [1124, 601] on p "Hey [PERSON_NAME], thanks for your feedback <3" at bounding box center [1171, 601] width 253 height 17
click at [1121, 601] on p "Hey [PERSON_NAME], thanks for your feedback <3" at bounding box center [1171, 601] width 253 height 17
drag, startPoint x: 1122, startPoint y: 602, endPoint x: 1062, endPoint y: 600, distance: 60.1
click at [1062, 600] on p "Hey [PERSON_NAME], thanks for your feedback <3" at bounding box center [1171, 601] width 253 height 17
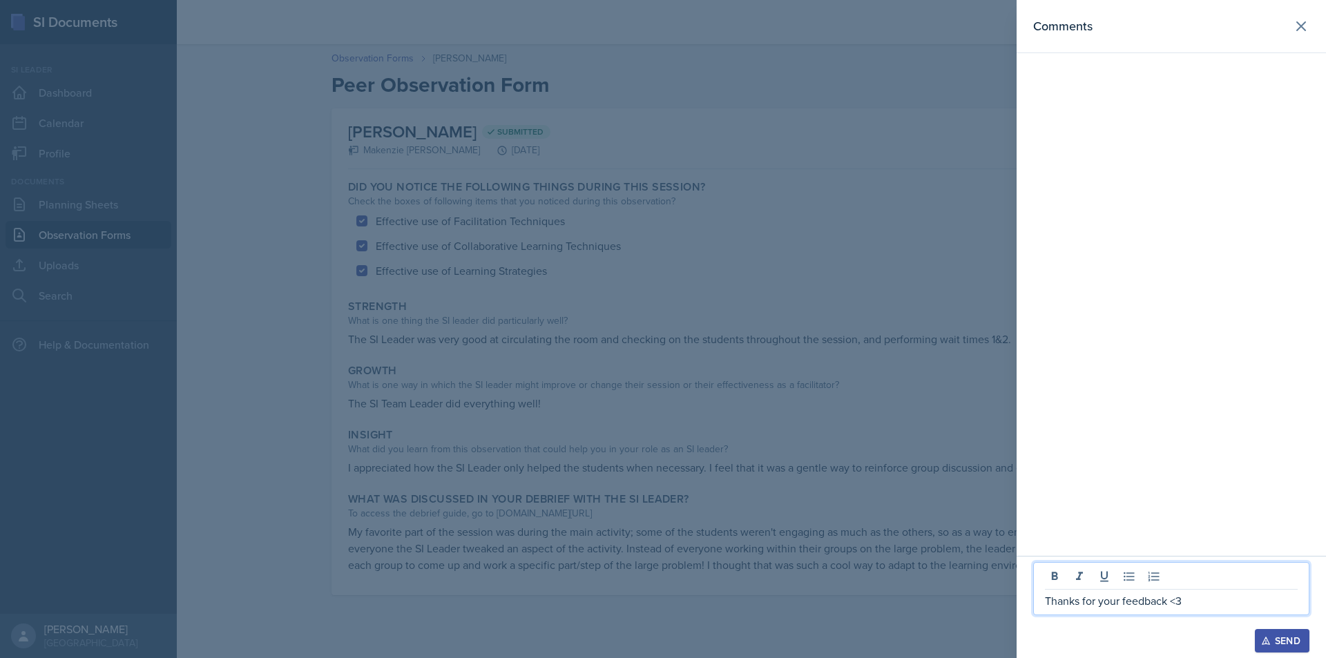
drag, startPoint x: 1212, startPoint y: 611, endPoint x: 1216, endPoint y: 618, distance: 8.7
click at [1212, 611] on div "Thanks for your feedback <3" at bounding box center [1171, 588] width 276 height 53
click at [1281, 634] on div "Send" at bounding box center [1282, 640] width 37 height 11
click at [1305, 19] on icon at bounding box center [1301, 26] width 17 height 17
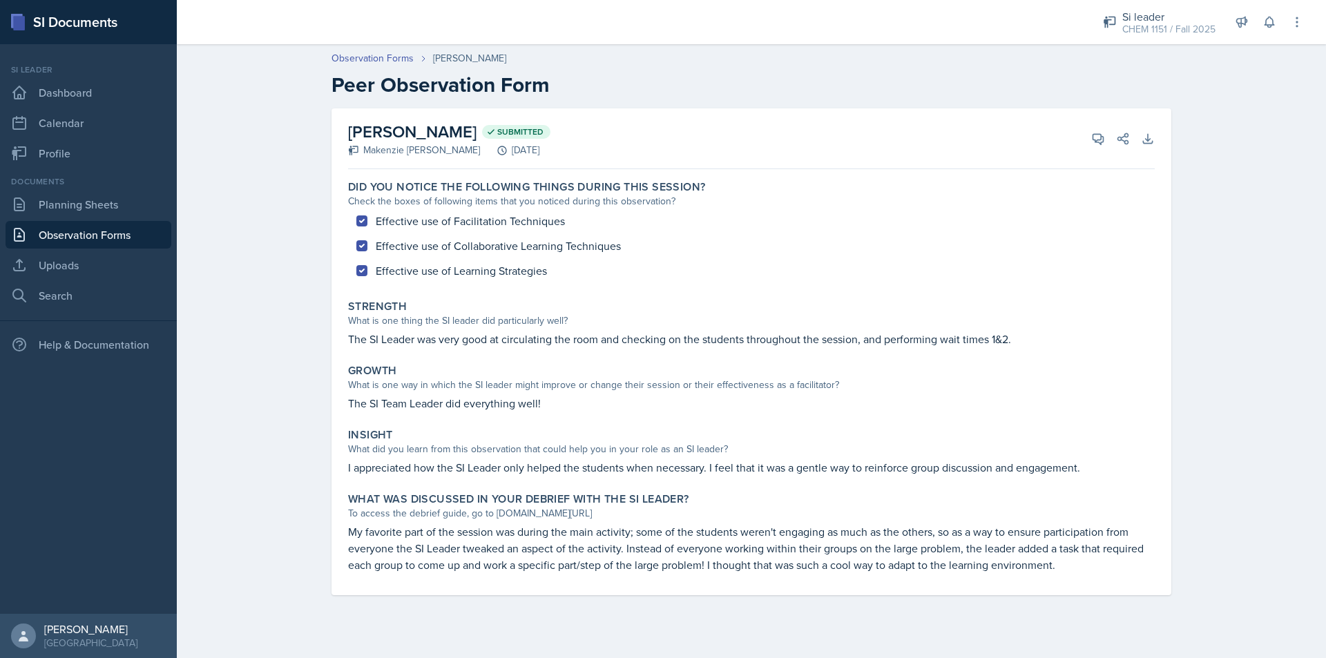
click at [590, 224] on div "Effective use of Facilitation Techniques Effective use of Collaborative Learnin…" at bounding box center [751, 246] width 807 height 75
